Goal: Find specific page/section: Find specific page/section

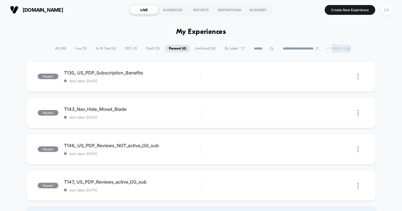
click at [77, 49] on span "Live ( 5 )" at bounding box center [81, 49] width 20 height 8
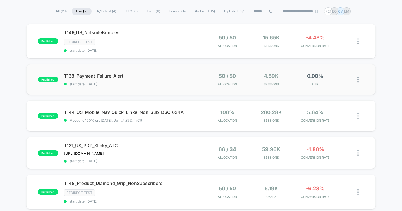
scroll to position [37, 0]
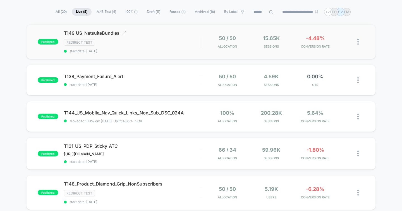
click at [155, 42] on div "Redirect Test" at bounding box center [132, 42] width 137 height 6
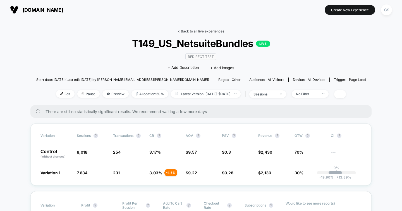
click at [188, 29] on link "< Back to all live experiences" at bounding box center [201, 31] width 46 height 4
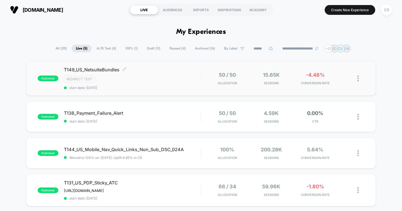
click at [159, 76] on div "Redirect Test" at bounding box center [132, 79] width 137 height 6
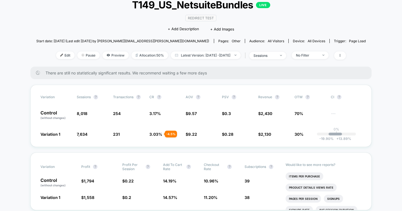
scroll to position [42, 0]
